Goal: Task Accomplishment & Management: Manage account settings

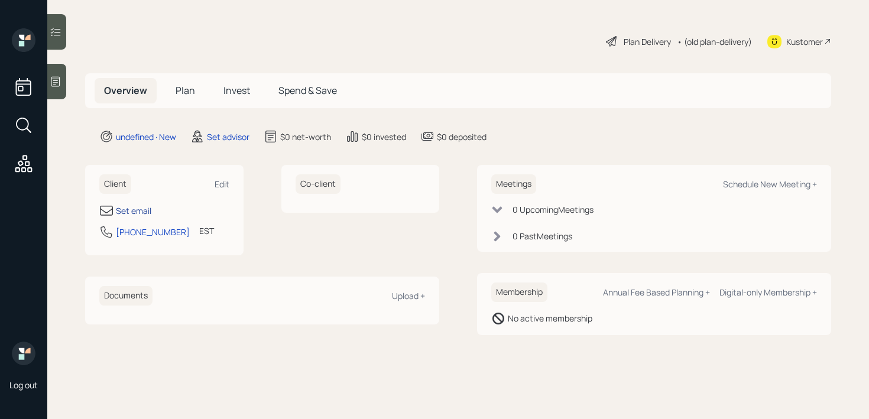
click at [135, 208] on div "Set email" at bounding box center [133, 211] width 35 height 12
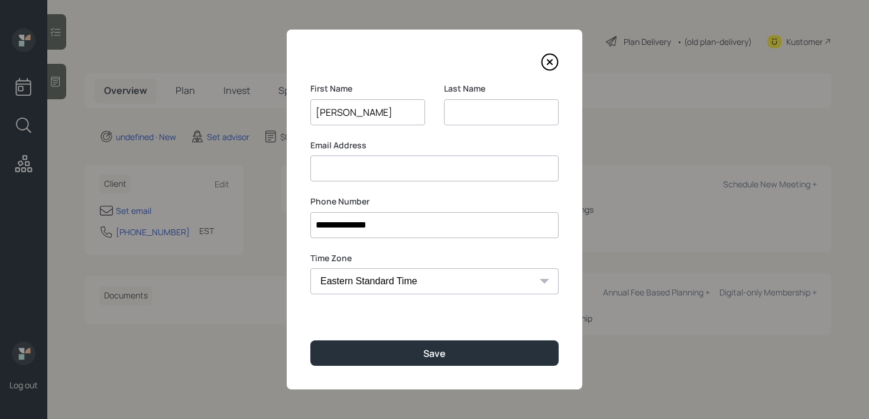
type input "Jacobq"
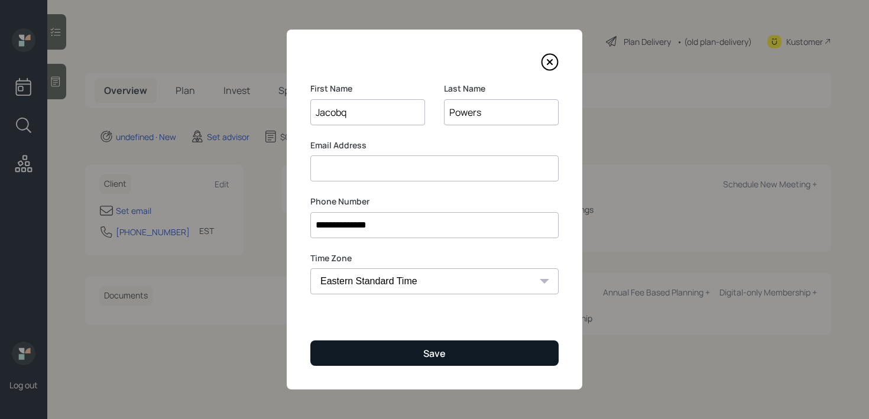
type input "Powers"
click at [371, 352] on button "Save" at bounding box center [434, 353] width 248 height 25
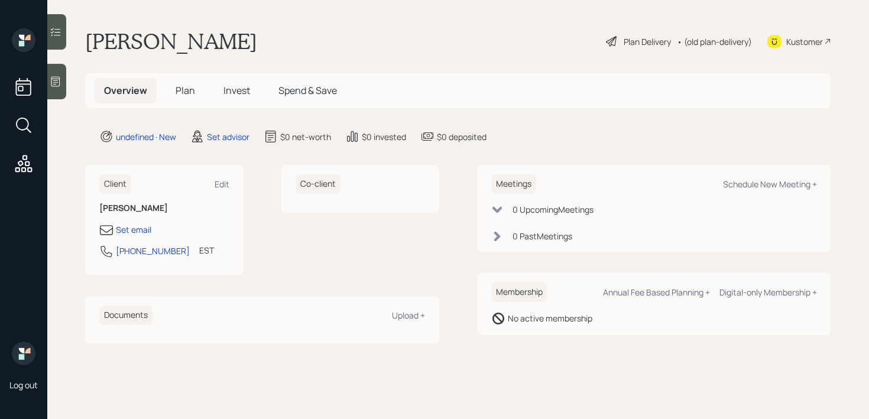
click at [221, 191] on div "Client Edit" at bounding box center [164, 184] width 130 height 20
click at [221, 189] on div "Edit" at bounding box center [222, 184] width 15 height 11
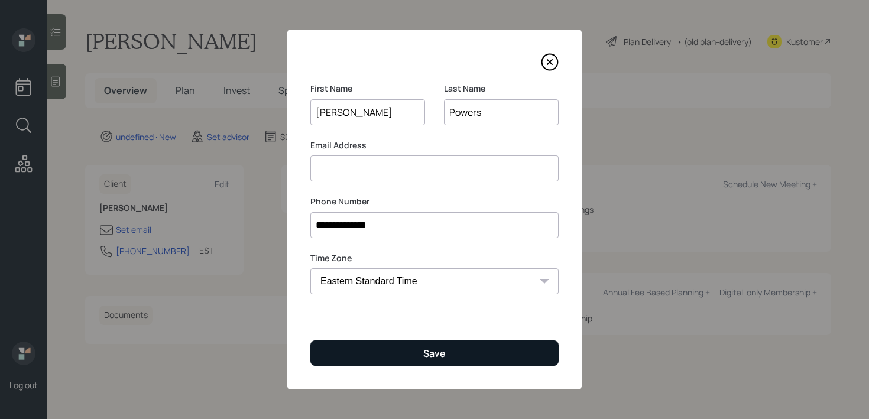
type input "[PERSON_NAME]"
click at [501, 351] on button "Save" at bounding box center [434, 353] width 248 height 25
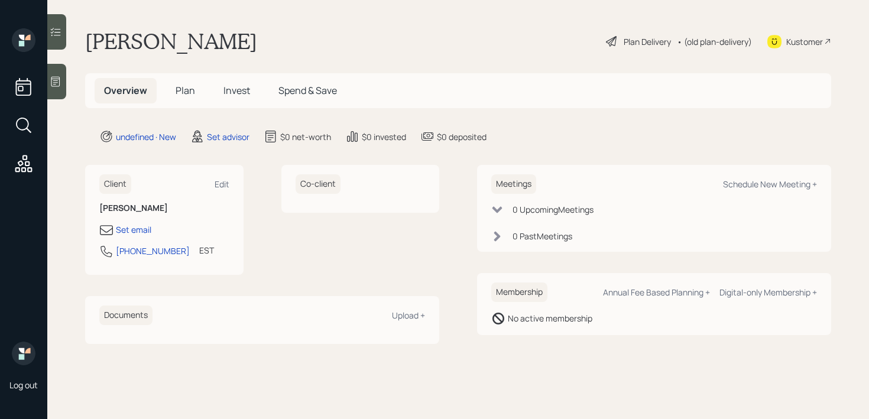
click at [57, 99] on main "[PERSON_NAME] Plan Delivery • (old plan-delivery) Kustomer Overview Plan Invest…" at bounding box center [458, 209] width 822 height 419
click at [57, 80] on icon at bounding box center [55, 82] width 9 height 10
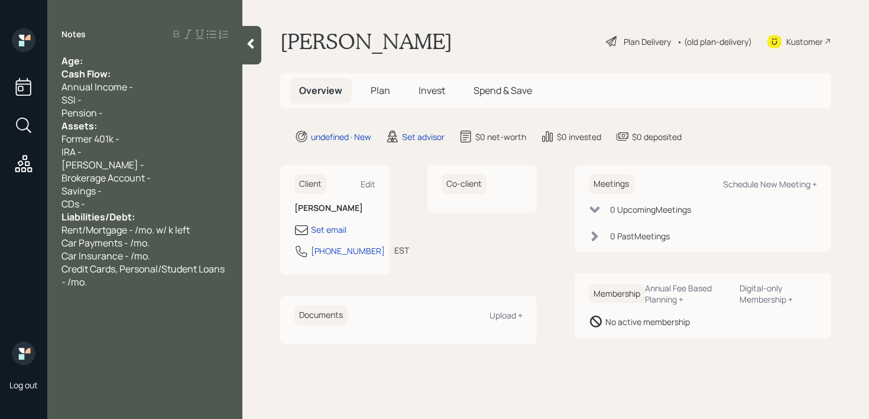
click at [117, 62] on div "Age:" at bounding box center [145, 60] width 167 height 13
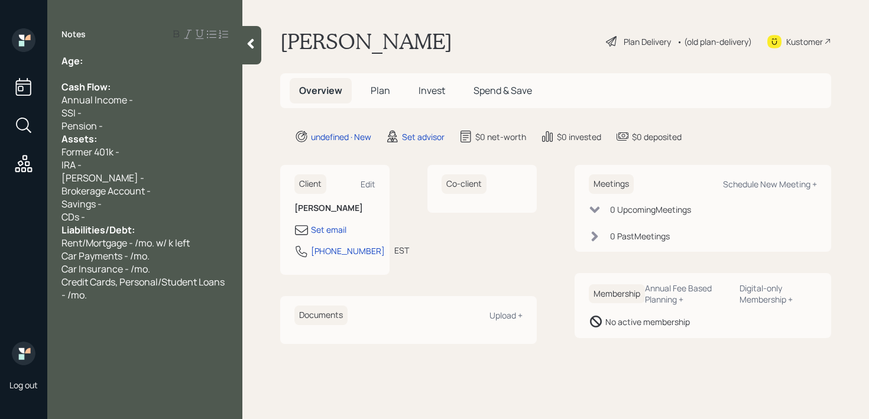
click at [116, 128] on div "Pension -" at bounding box center [145, 125] width 167 height 13
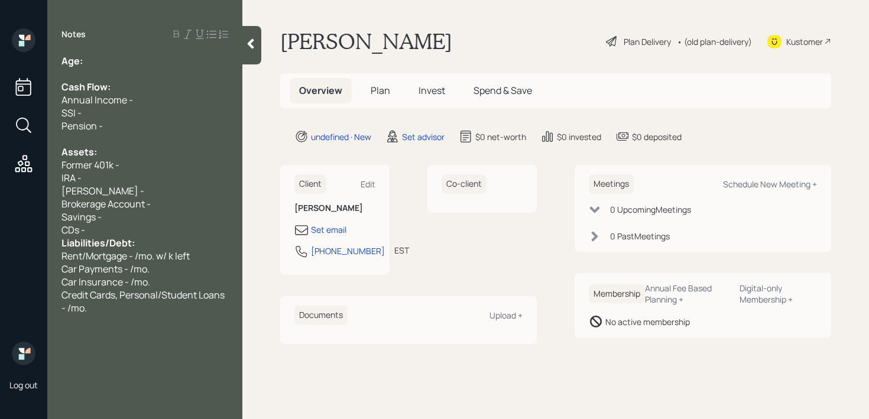
click at [130, 226] on div "CDs -" at bounding box center [145, 230] width 167 height 13
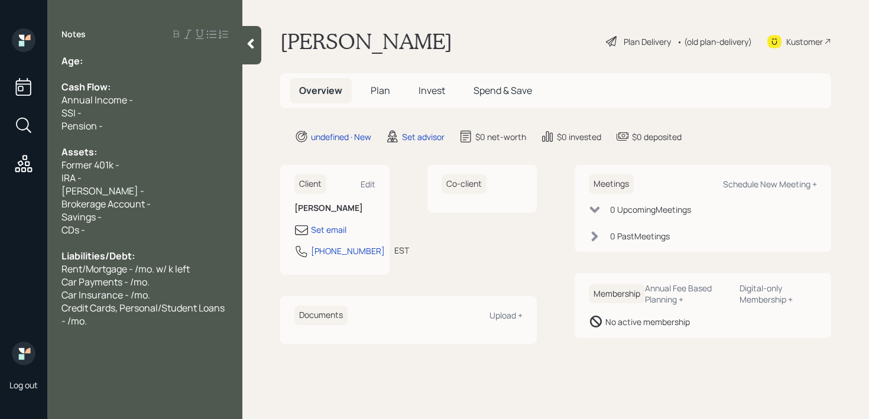
click at [114, 57] on div "Age:" at bounding box center [145, 60] width 167 height 13
click at [145, 89] on div "Cash Flow:" at bounding box center [145, 86] width 167 height 13
drag, startPoint x: 109, startPoint y: 66, endPoint x: 85, endPoint y: 66, distance: 24.2
click at [85, 66] on div "Age: [DEMOGRAPHIC_DATA]" at bounding box center [145, 60] width 167 height 13
click at [143, 168] on div "Former 401k -" at bounding box center [145, 164] width 167 height 13
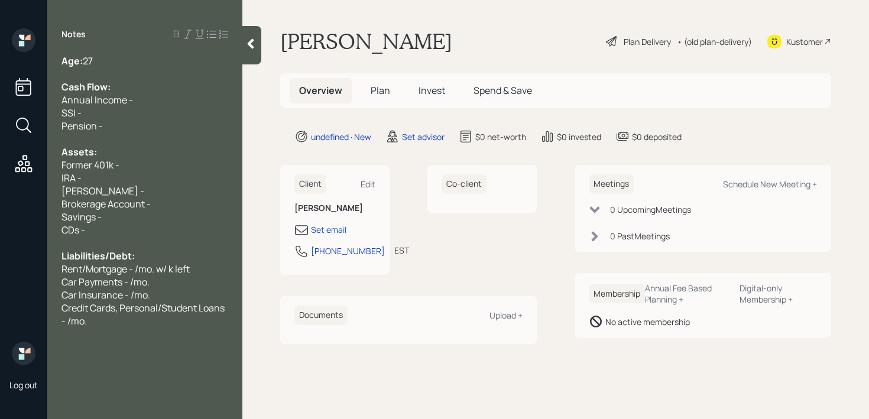
click at [143, 169] on div "Former 401k -" at bounding box center [145, 164] width 167 height 13
click at [328, 230] on div "Set email" at bounding box center [328, 230] width 35 height 12
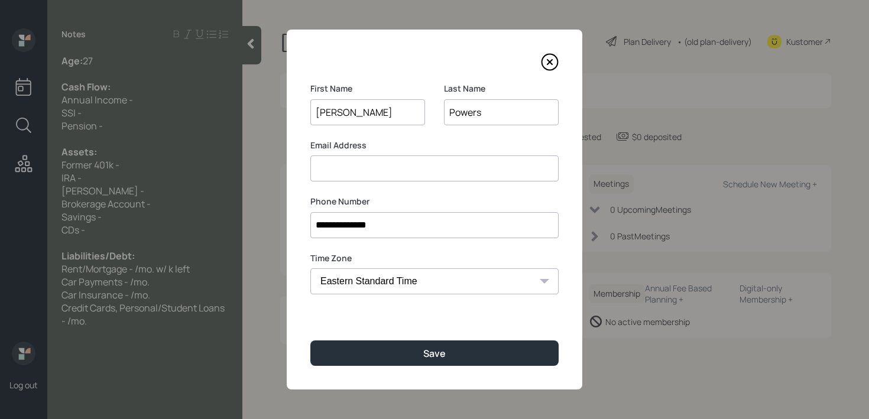
click at [462, 181] on input at bounding box center [434, 169] width 248 height 26
click at [468, 174] on input at bounding box center [434, 169] width 248 height 26
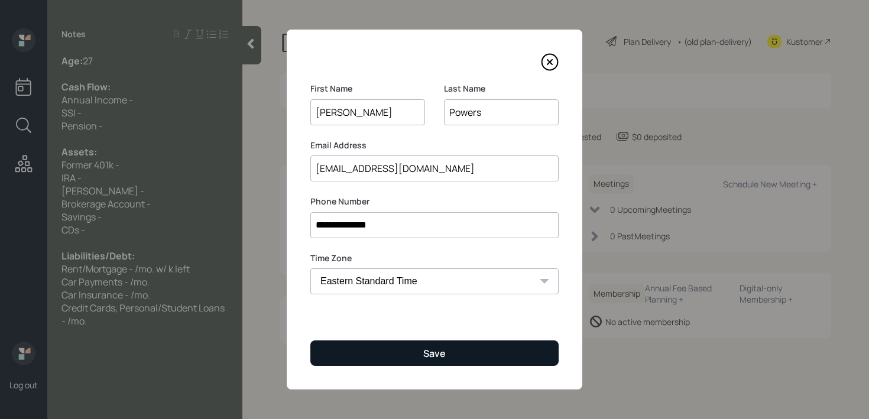
type input "[EMAIL_ADDRESS][DOMAIN_NAME]"
click at [529, 351] on button "Save" at bounding box center [434, 353] width 248 height 25
